Goal: Task Accomplishment & Management: Use online tool/utility

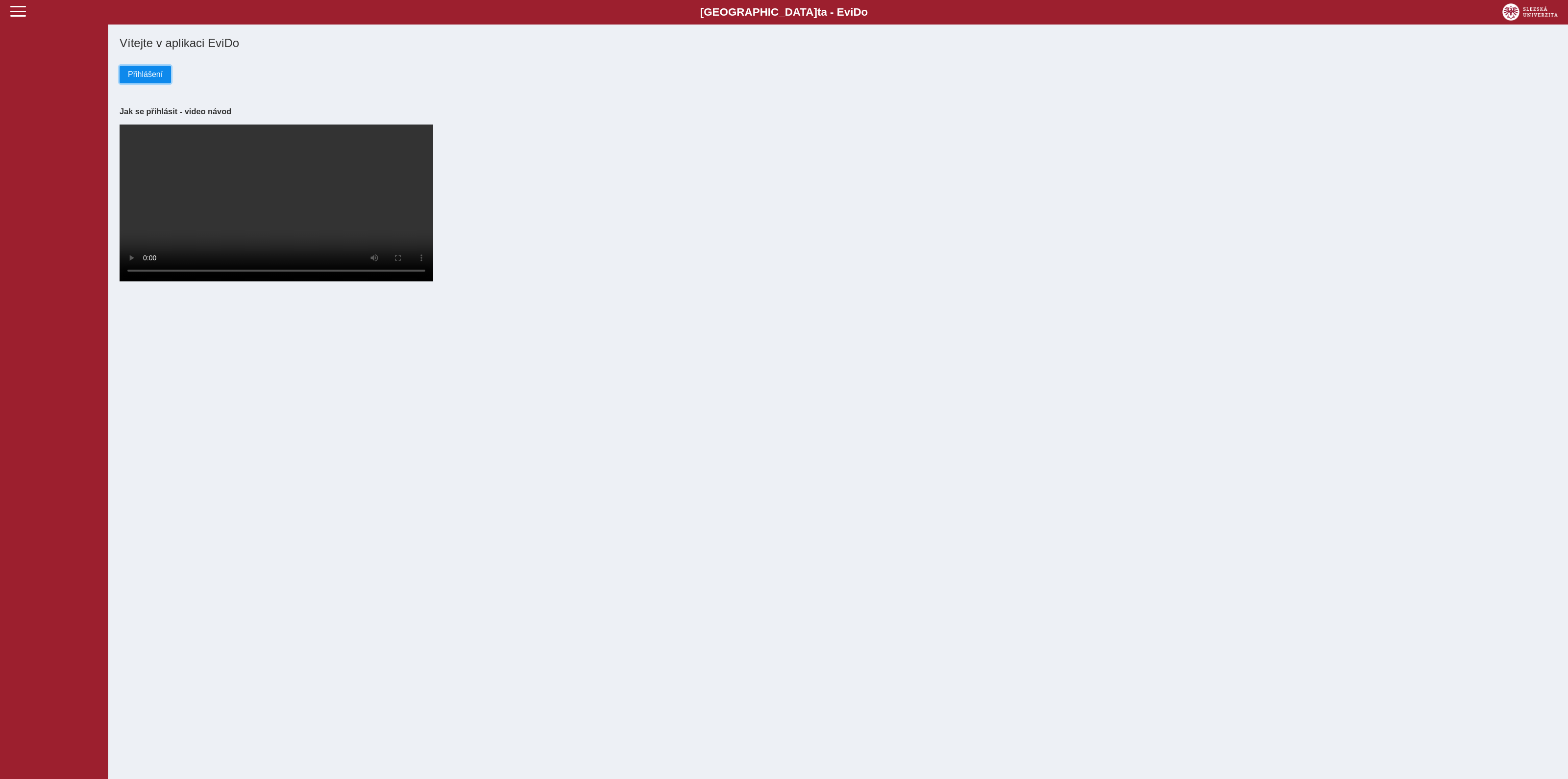
click at [140, 72] on span "Přihlášení" at bounding box center [145, 74] width 35 height 9
click at [142, 74] on span "Přihlášení" at bounding box center [145, 74] width 35 height 9
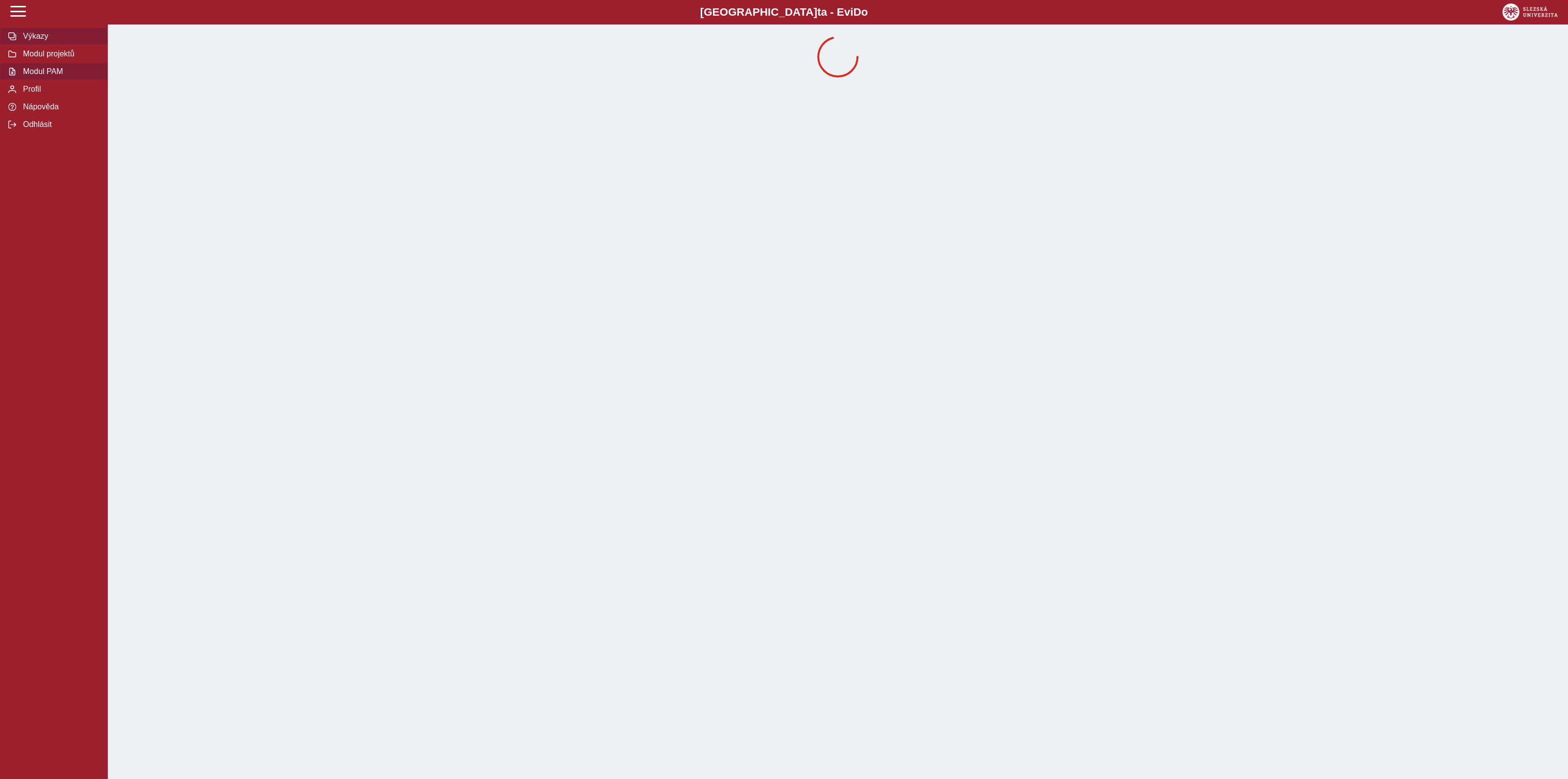
click at [40, 74] on span "Modul PAM" at bounding box center [59, 71] width 79 height 9
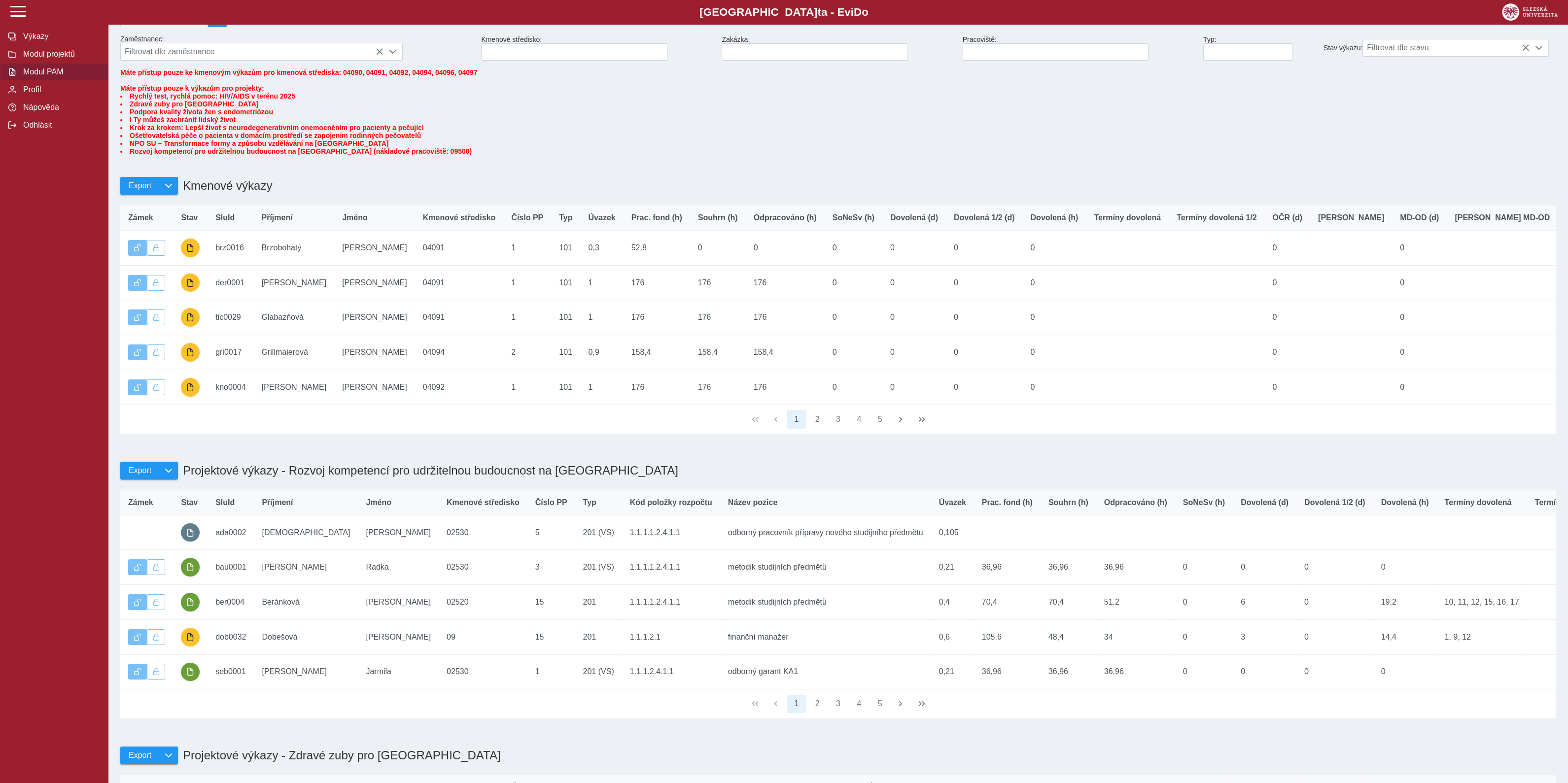
scroll to position [123, 0]
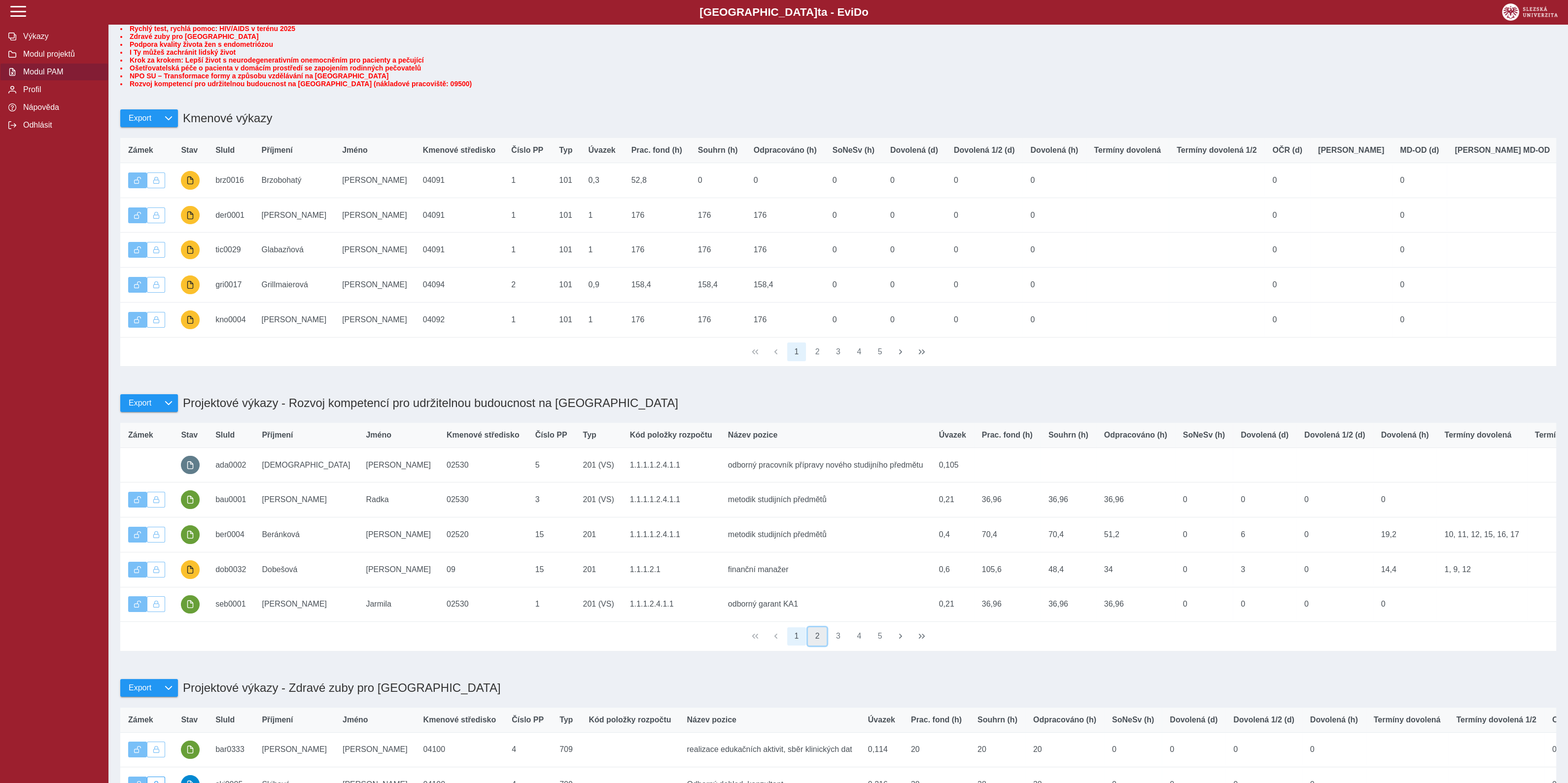
click at [816, 647] on button "2" at bounding box center [817, 637] width 19 height 19
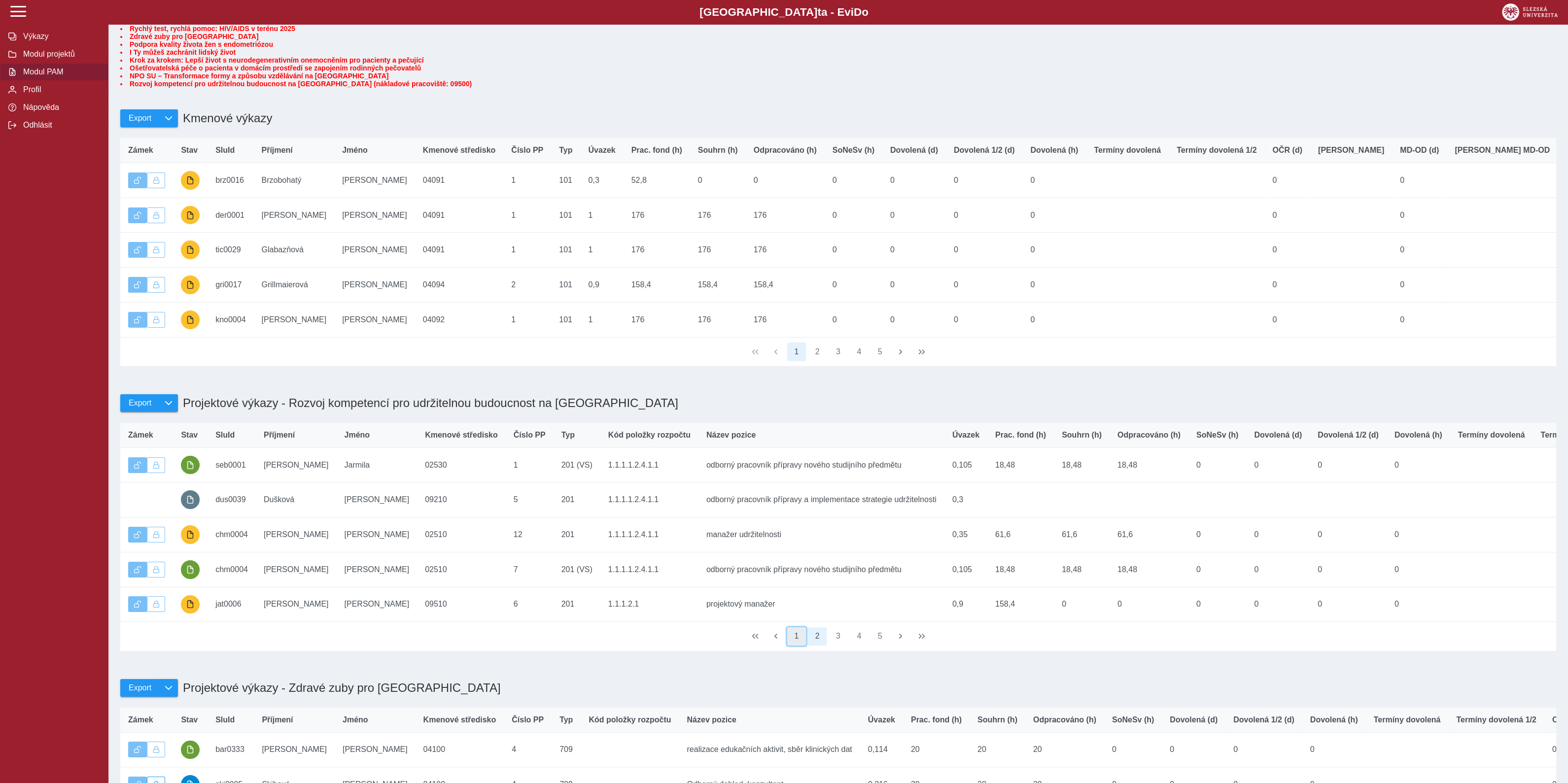
click at [796, 647] on button "1" at bounding box center [796, 637] width 19 height 19
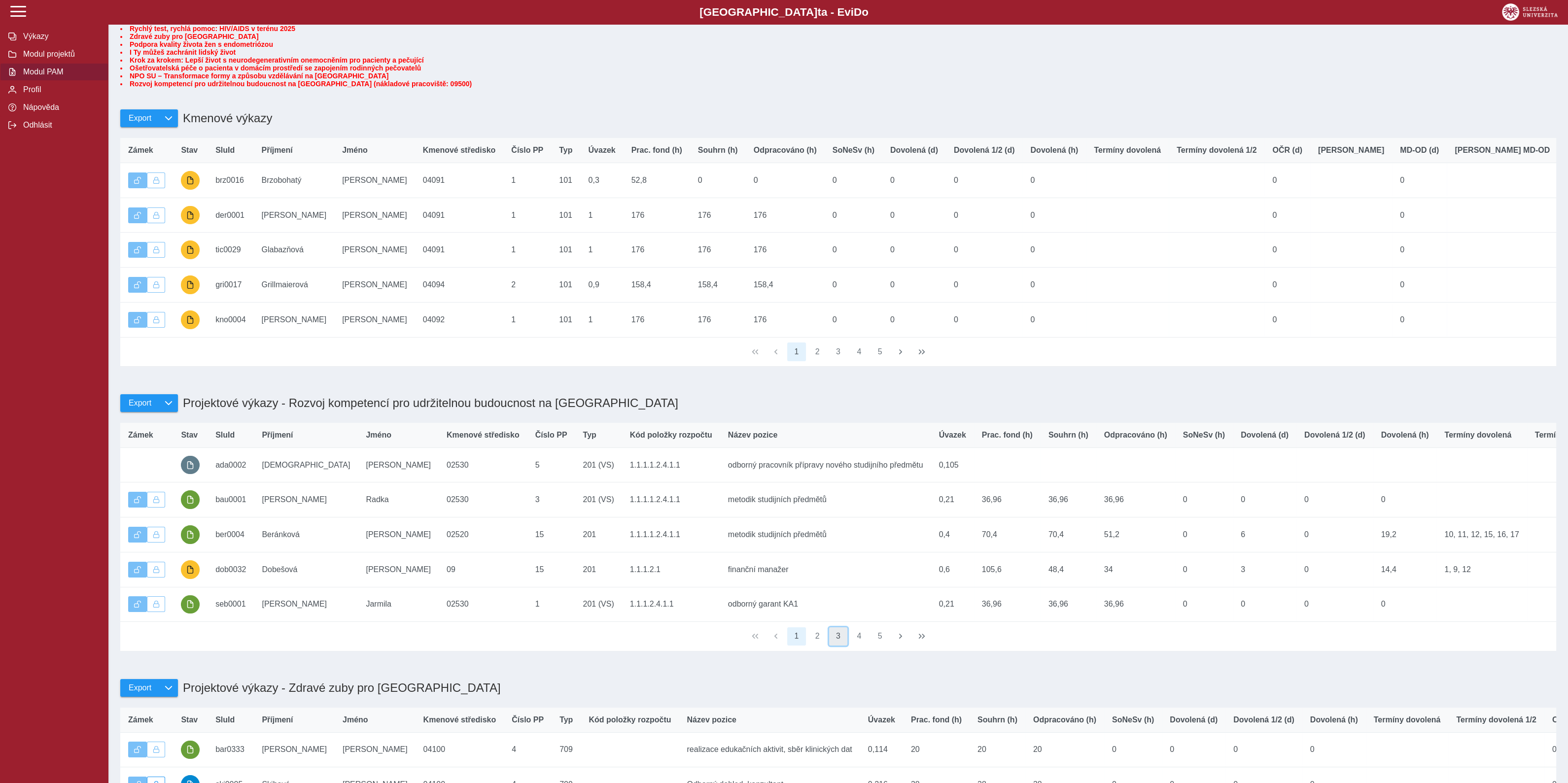
click at [838, 647] on button "3" at bounding box center [838, 637] width 19 height 19
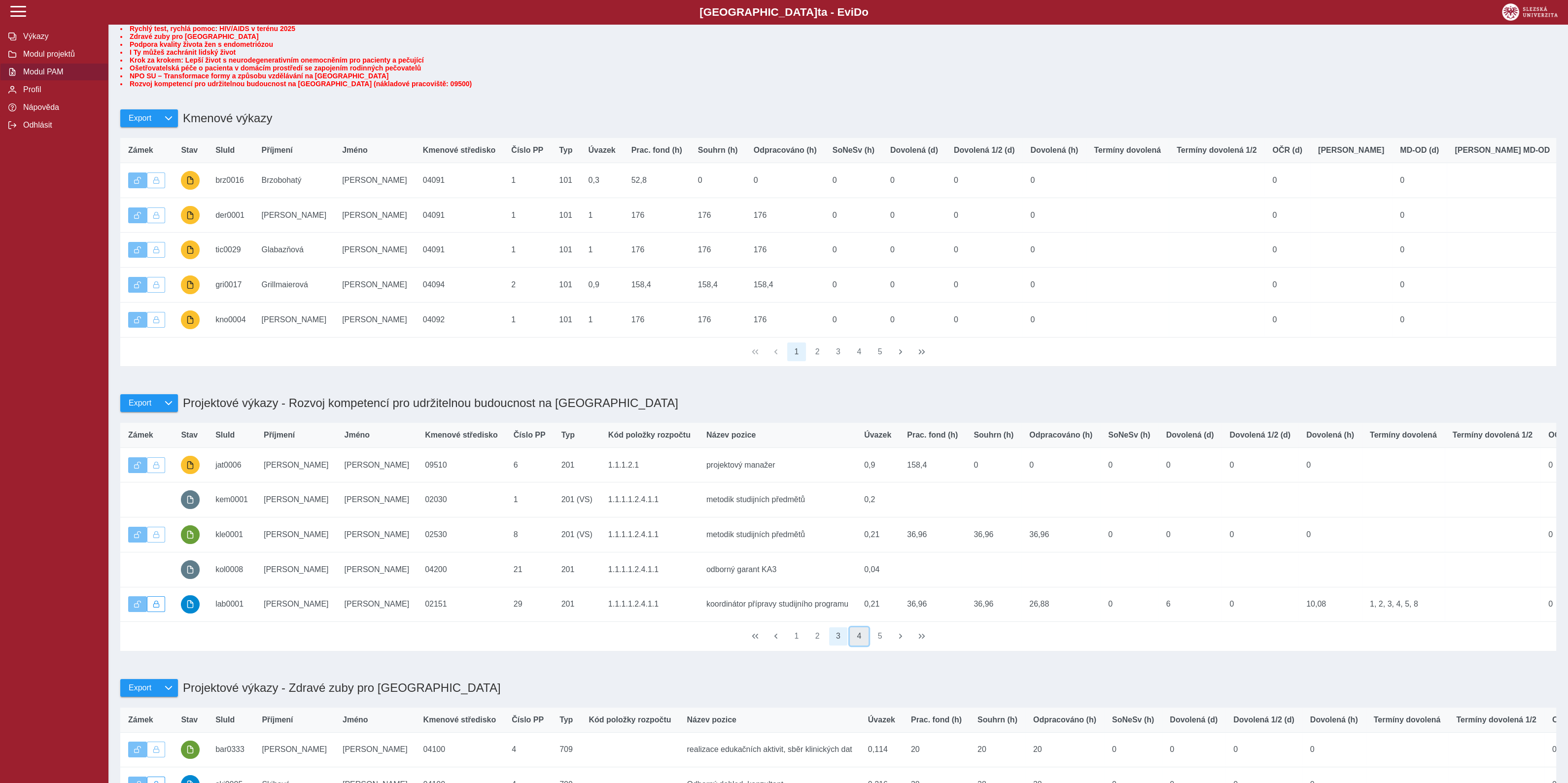
click at [861, 647] on button "4" at bounding box center [859, 637] width 19 height 19
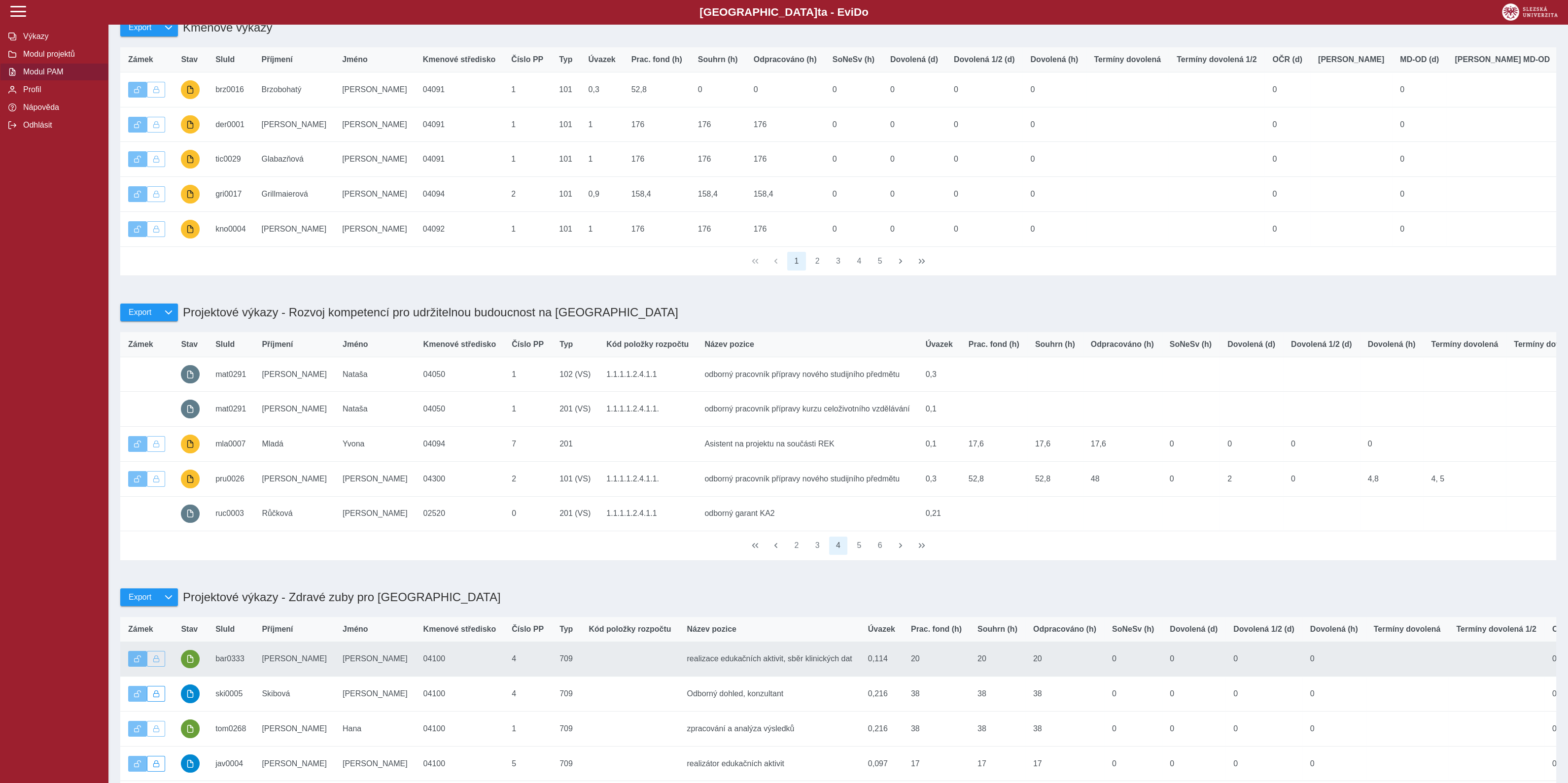
scroll to position [171, 0]
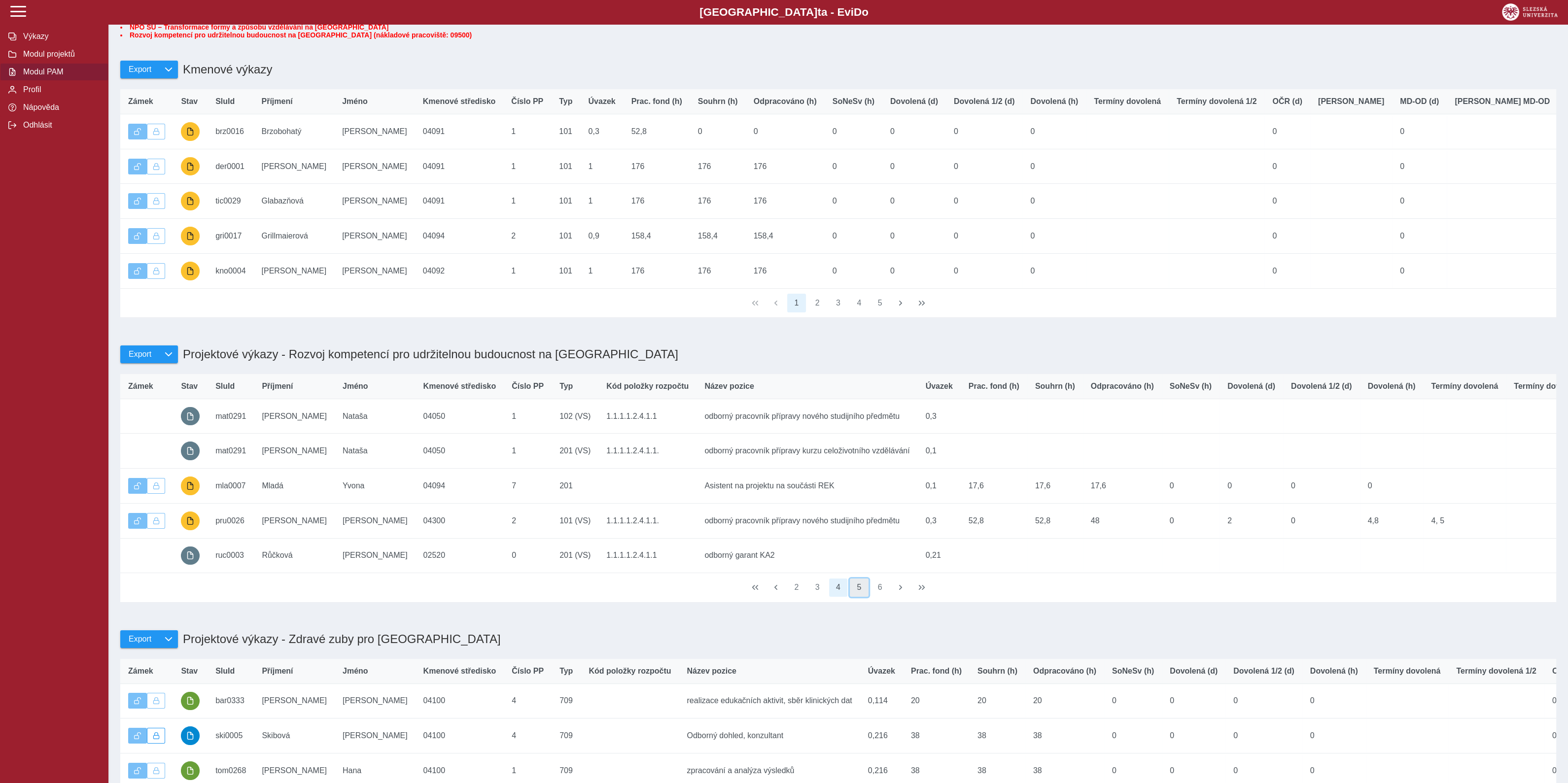
click at [858, 598] on button "5" at bounding box center [859, 588] width 19 height 19
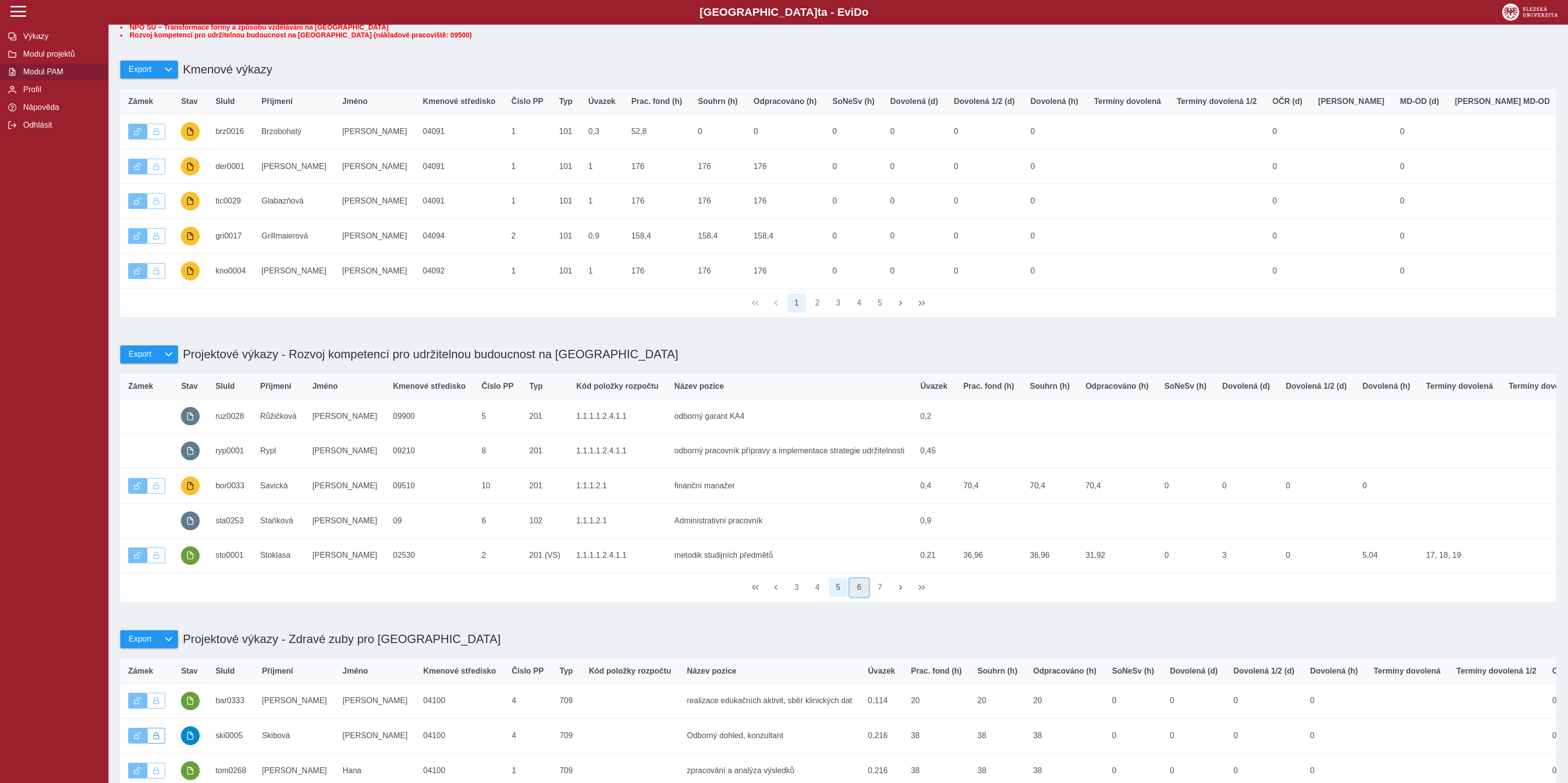
click at [859, 598] on button "6" at bounding box center [859, 588] width 19 height 19
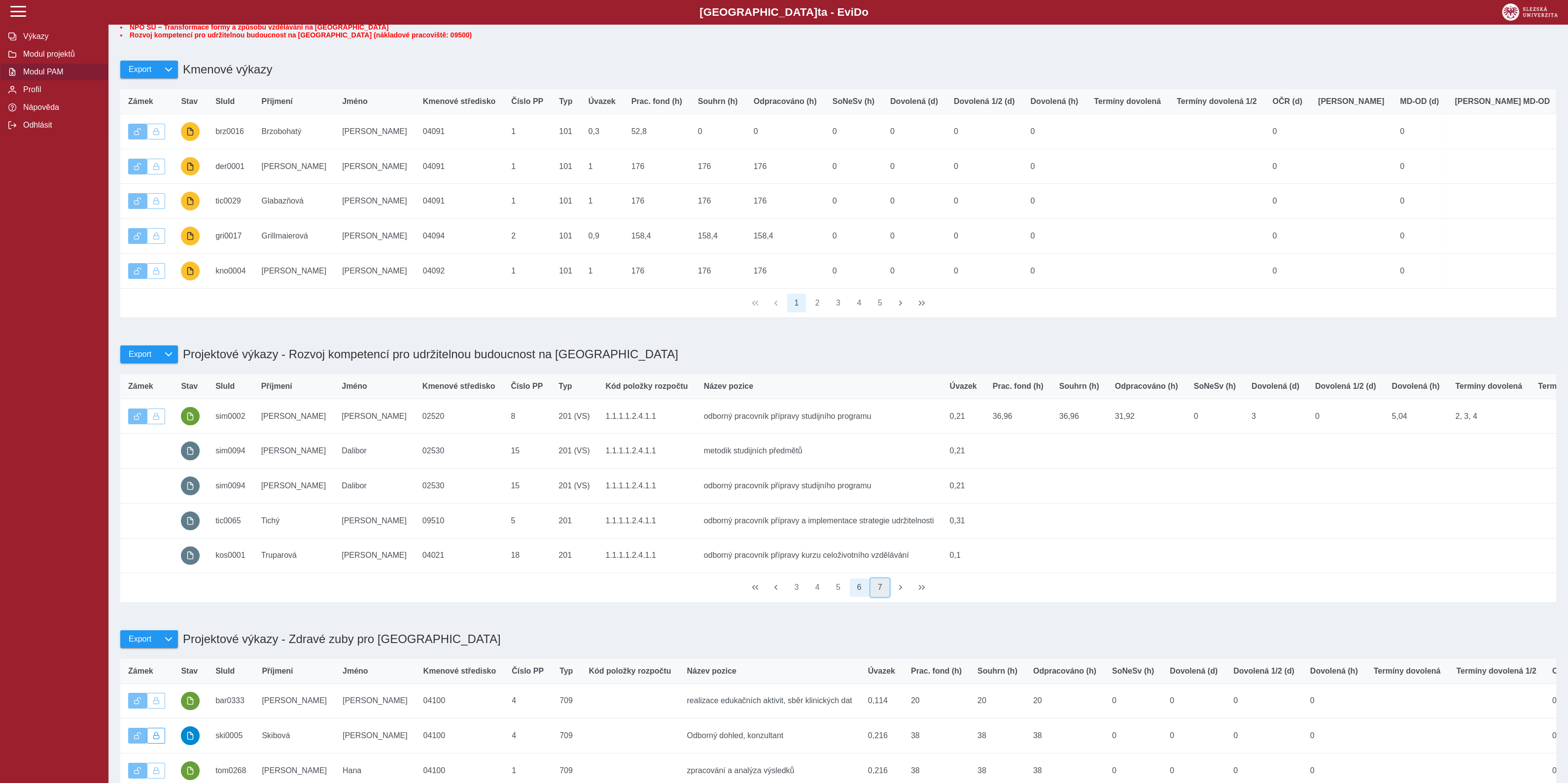
click at [881, 598] on button "7" at bounding box center [880, 588] width 19 height 19
click at [880, 598] on button "7" at bounding box center [880, 588] width 19 height 19
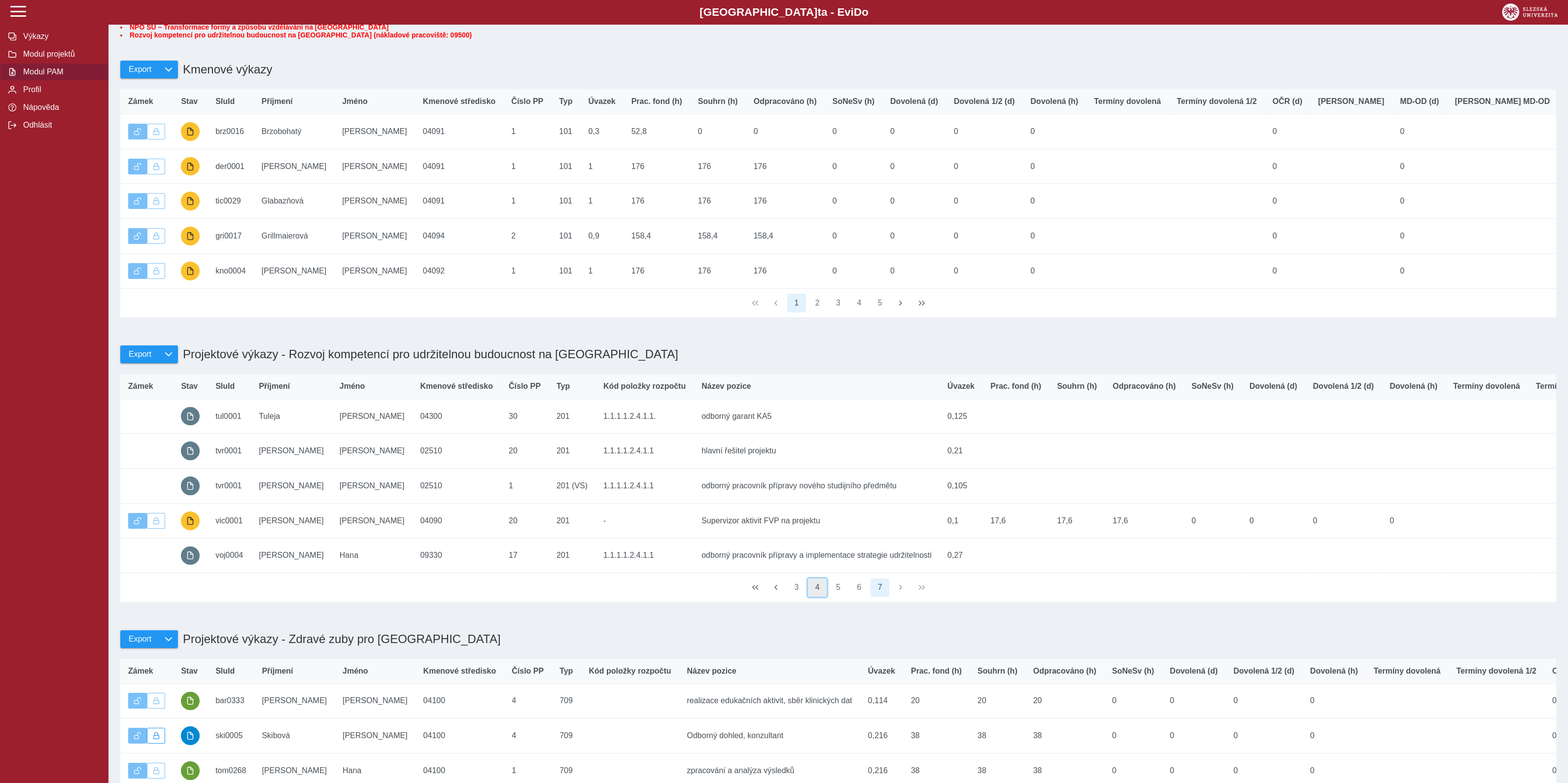
click at [818, 598] on button "4" at bounding box center [817, 588] width 19 height 19
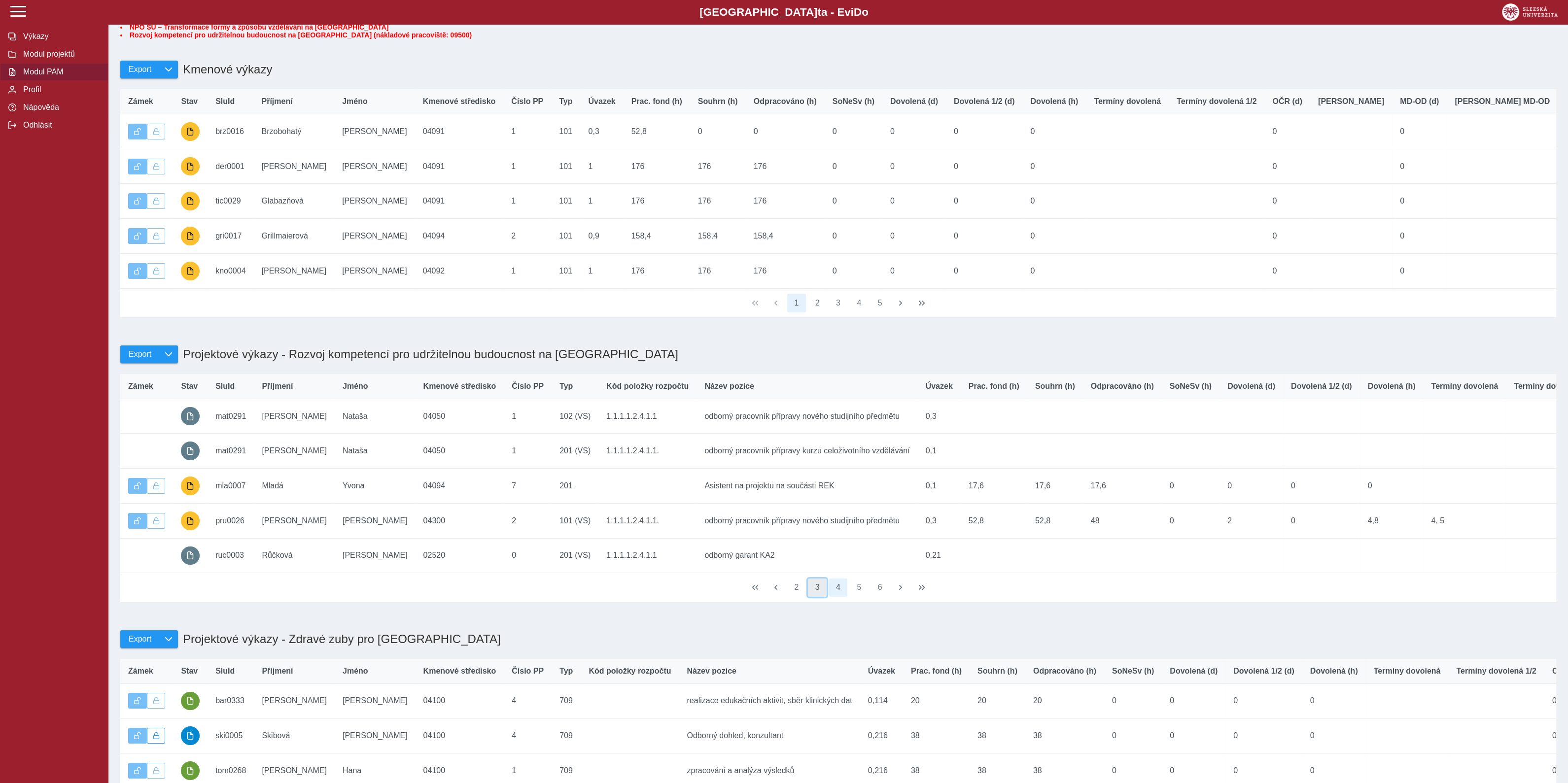
click at [815, 598] on button "3" at bounding box center [817, 588] width 19 height 19
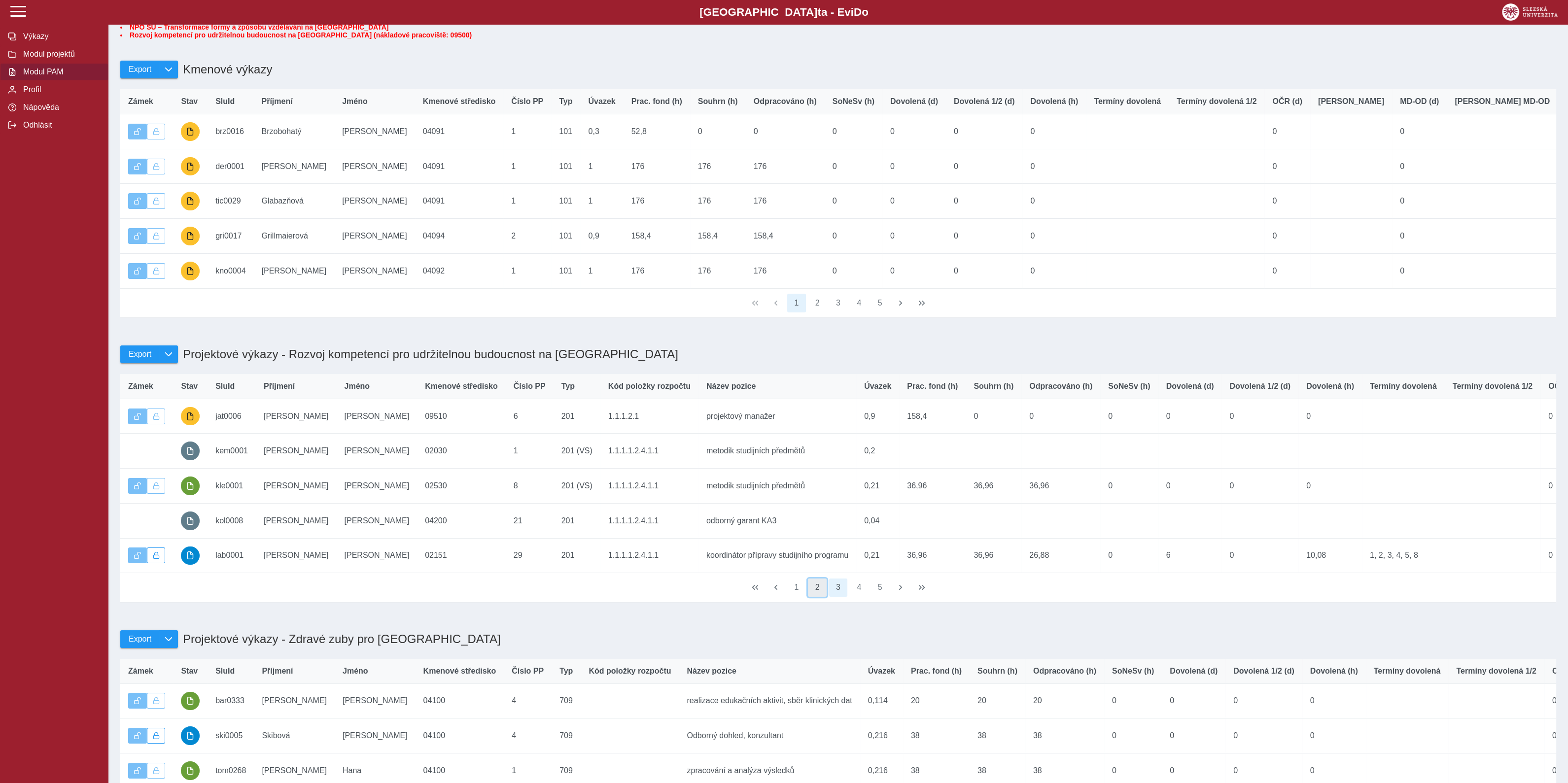
drag, startPoint x: 821, startPoint y: 615, endPoint x: 808, endPoint y: 619, distance: 13.6
click at [821, 598] on button "2" at bounding box center [817, 588] width 19 height 19
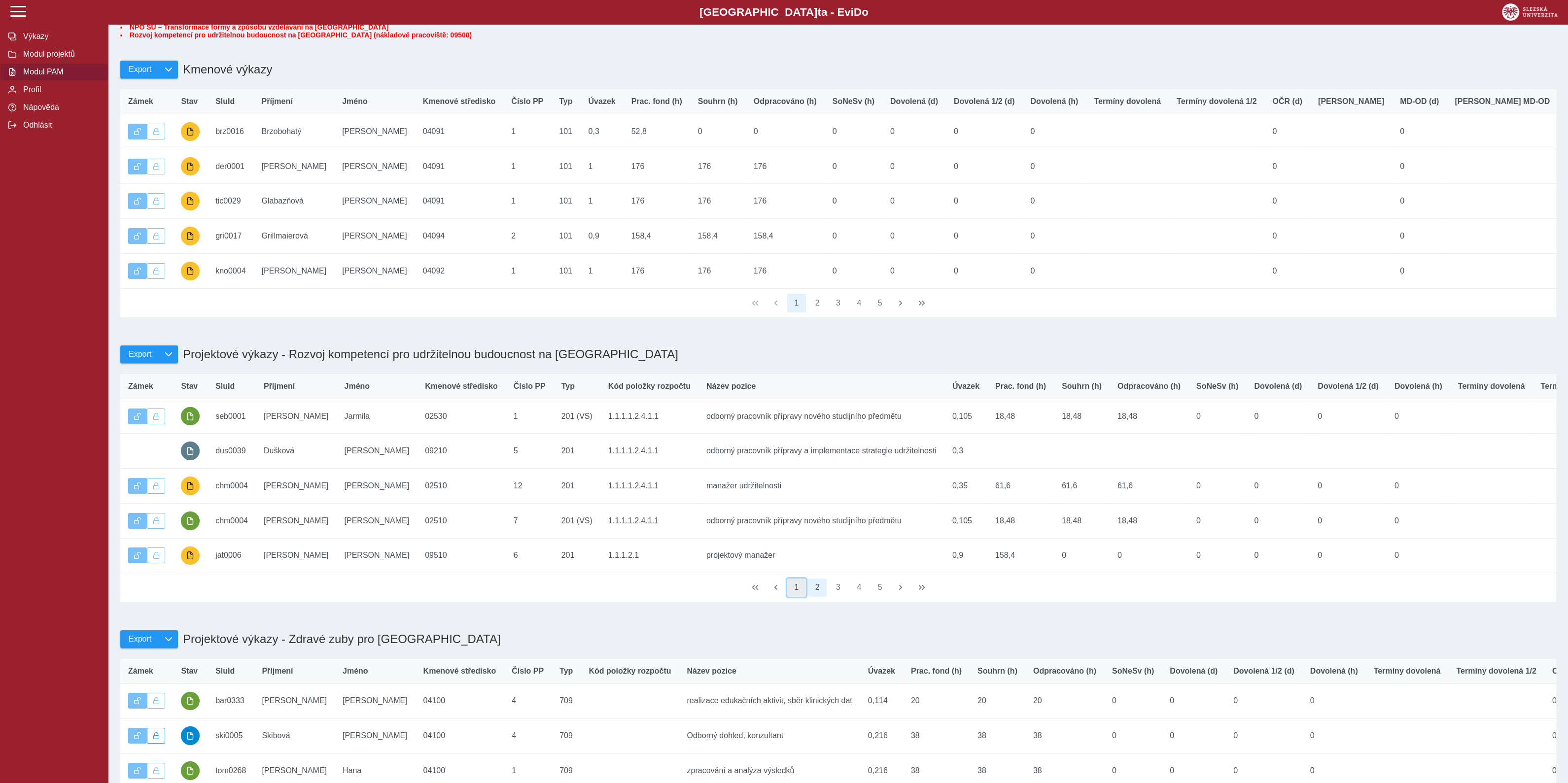
click at [796, 598] on button "1" at bounding box center [796, 588] width 19 height 19
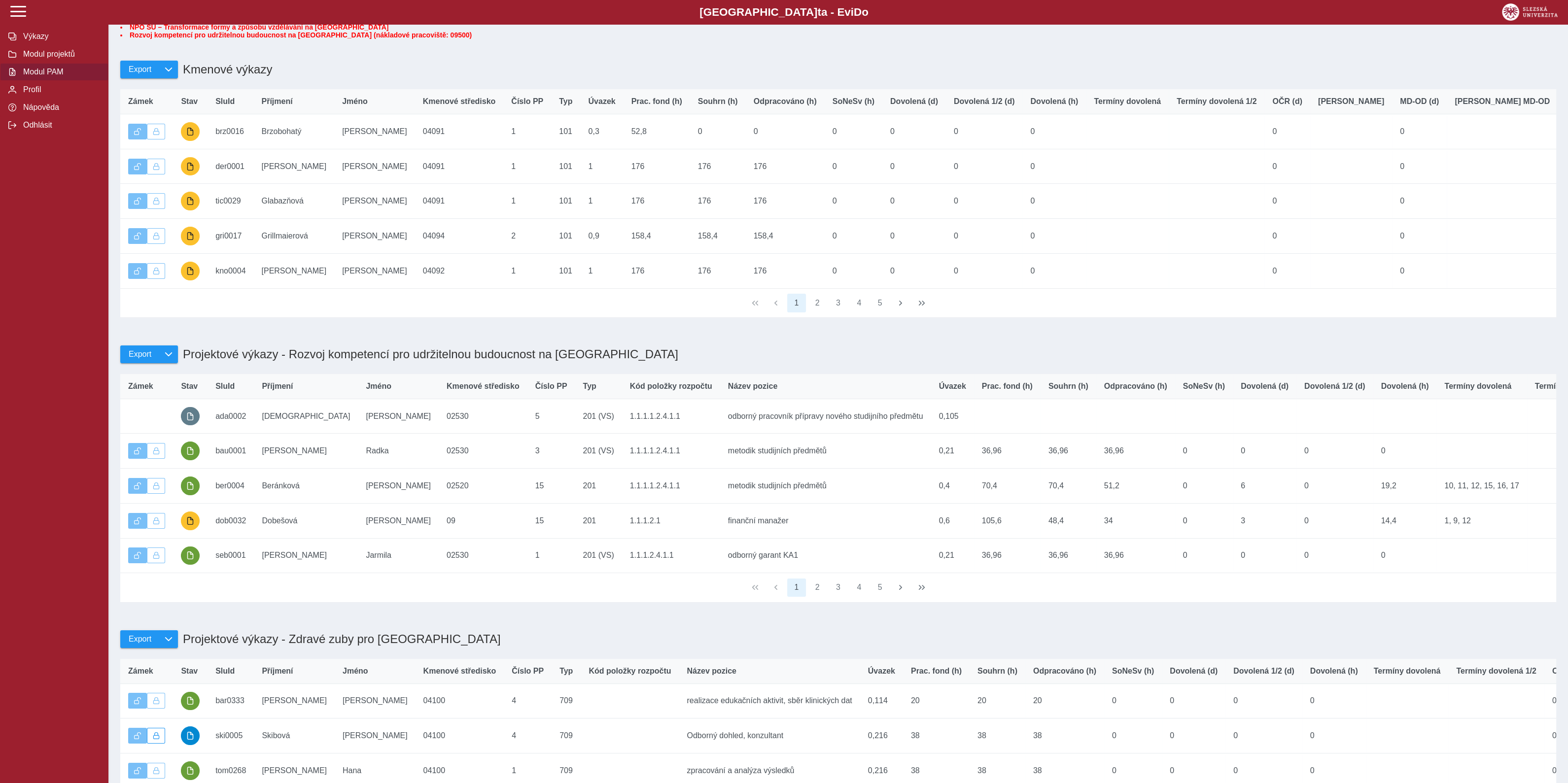
click at [773, 602] on div "1 2 3 4 5" at bounding box center [838, 587] width 1436 height 29
click at [779, 602] on div "1 2 3 4 5" at bounding box center [838, 587] width 1436 height 29
click at [775, 602] on div "1 2 3 4 5" at bounding box center [838, 587] width 1436 height 29
click at [754, 602] on div "1 2 3 4 5" at bounding box center [838, 587] width 1436 height 29
click at [36, 130] on span "Odhlásit" at bounding box center [60, 125] width 80 height 9
